Goal: Complete application form

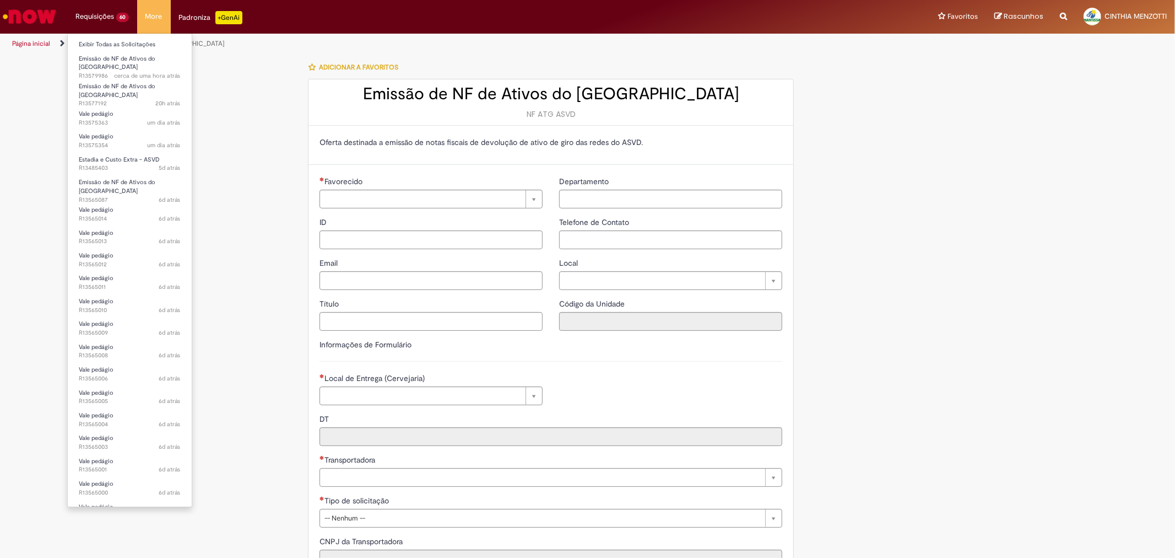
type input "**********"
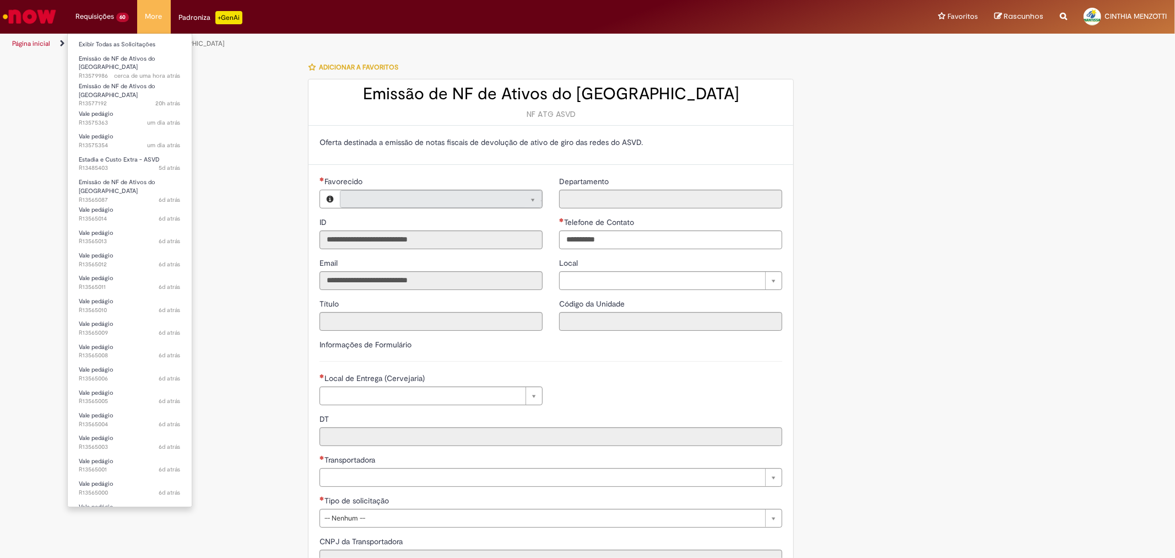
type input "**********"
click at [102, 82] on span "Emissão de NF de Ativos do [GEOGRAPHIC_DATA]" at bounding box center [117, 90] width 77 height 17
